Goal: Browse casually

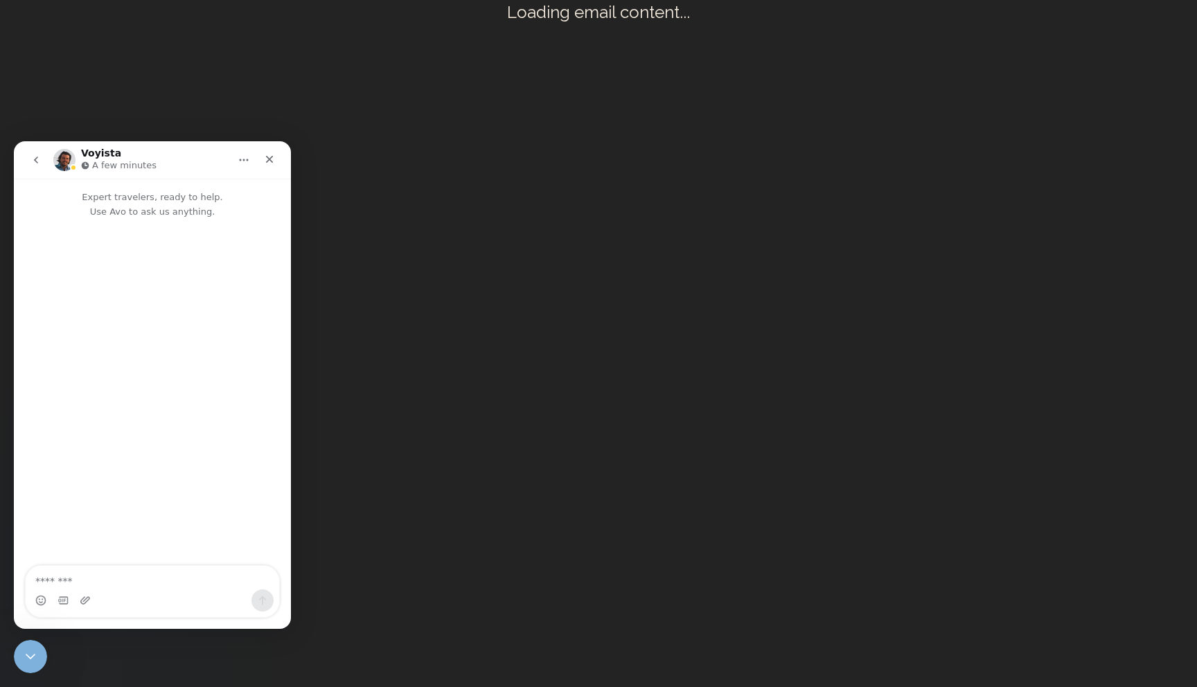
click at [30, 159] on icon "go back" at bounding box center [35, 160] width 11 height 11
